Goal: Find contact information: Find contact information

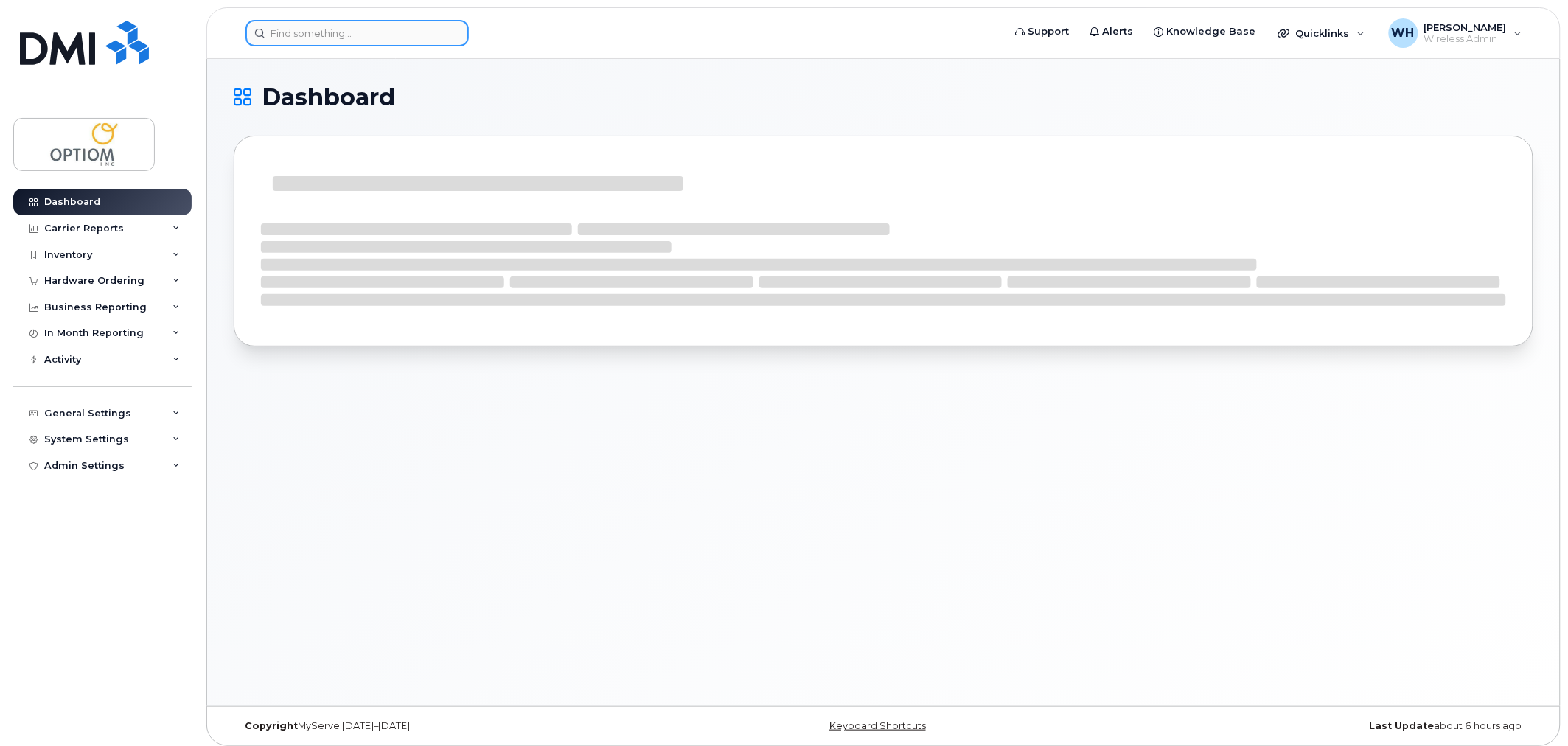
click at [327, 25] on input at bounding box center [357, 33] width 223 height 27
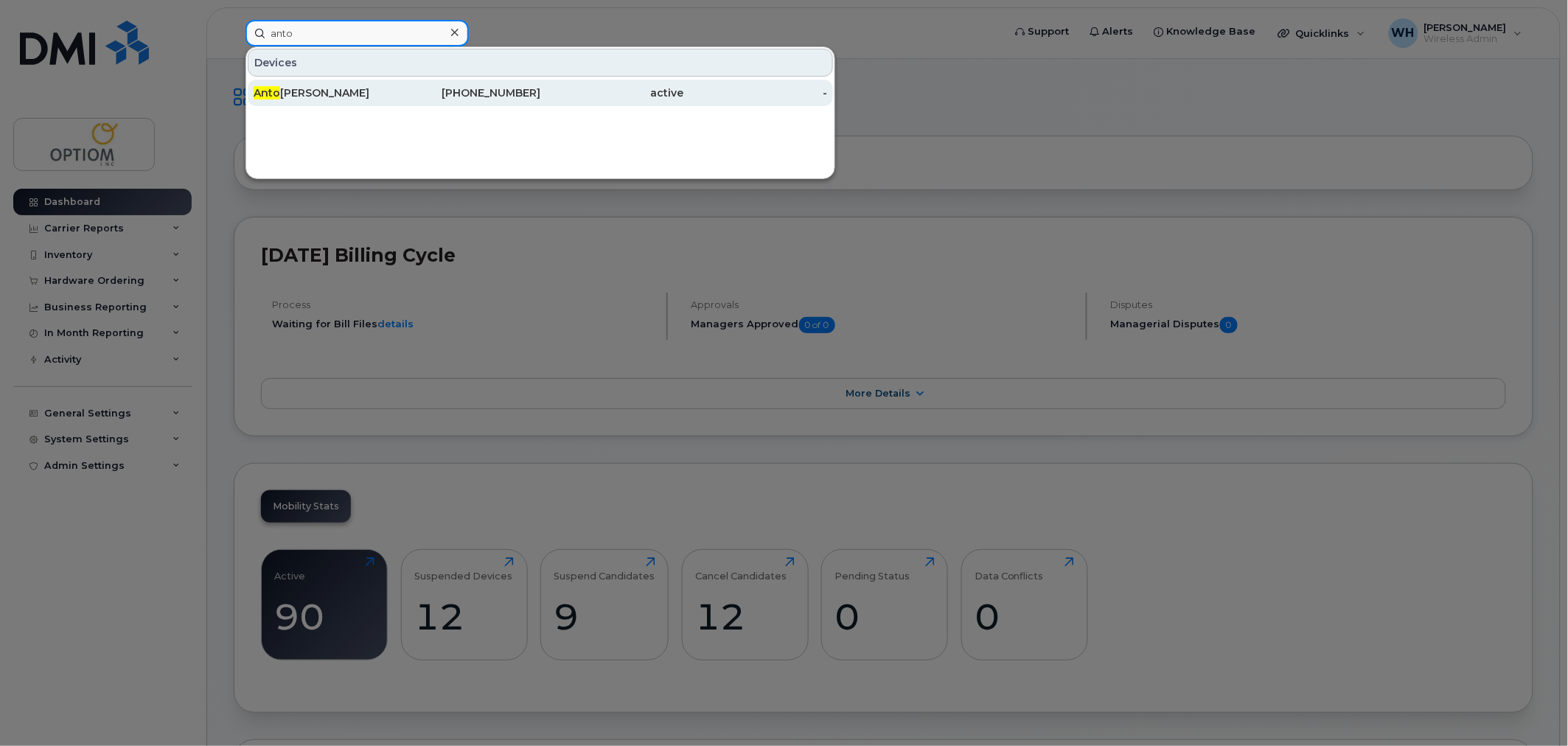
type input "anto"
click at [325, 80] on div "Anto [PERSON_NAME]" at bounding box center [326, 93] width 144 height 27
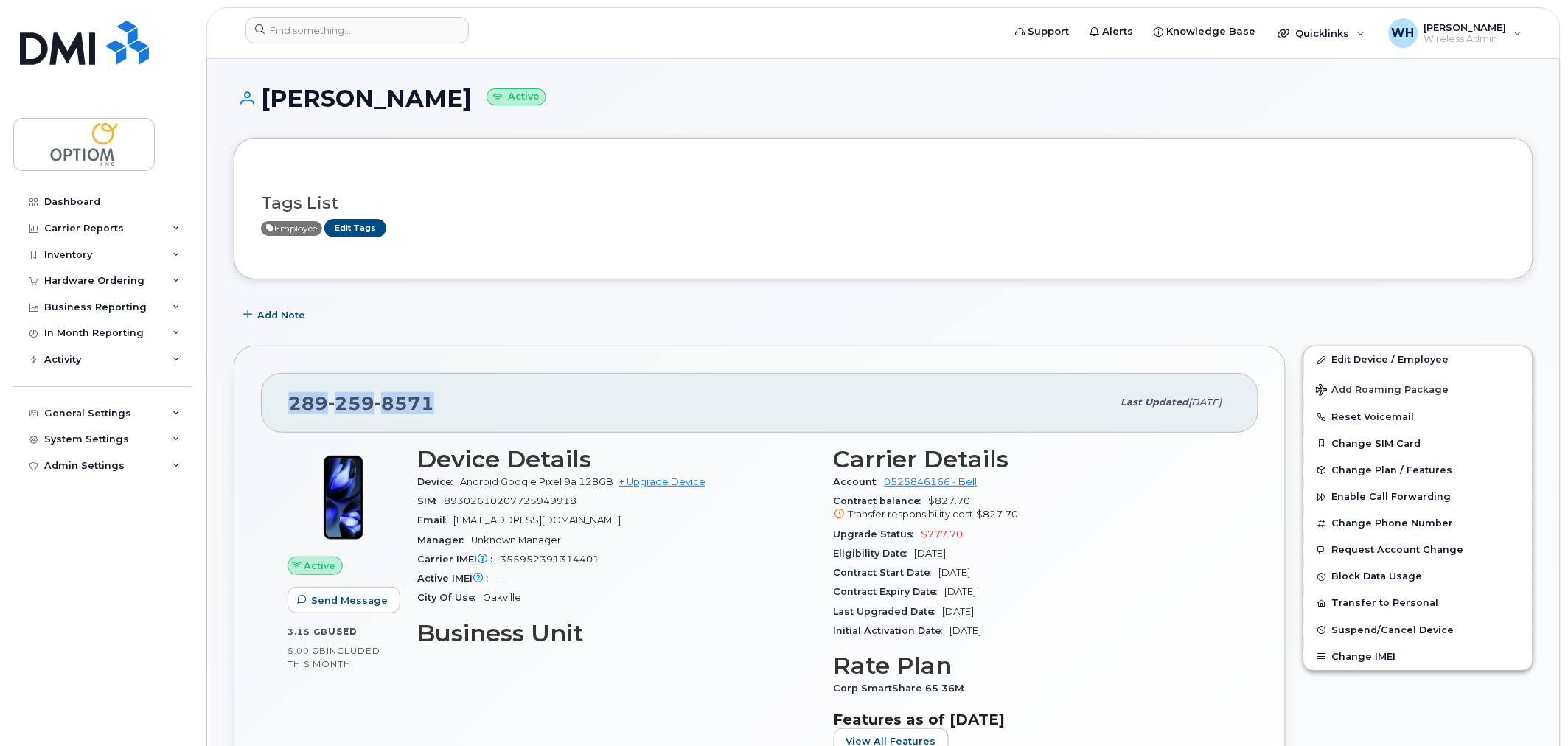
drag, startPoint x: 292, startPoint y: 403, endPoint x: 444, endPoint y: 399, distance: 152.1
click at [444, 399] on div "[PHONE_NUMBER]" at bounding box center [700, 403] width 824 height 31
copy span "[PHONE_NUMBER]"
